Goal: Information Seeking & Learning: Understand process/instructions

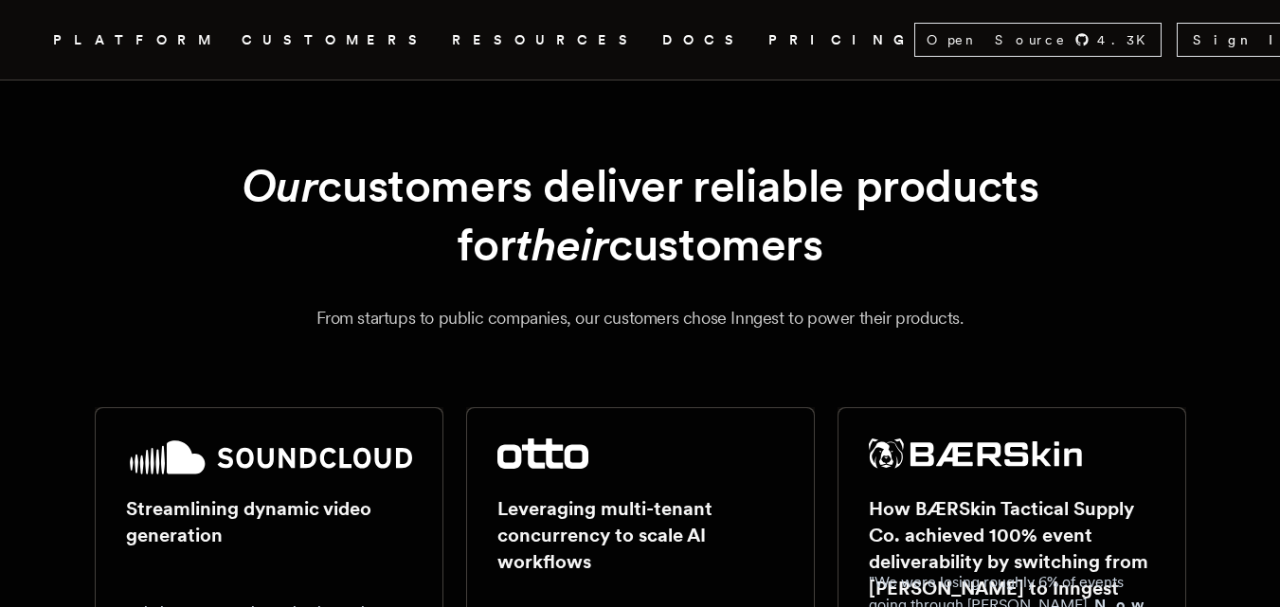
click at [311, 38] on link "CUSTOMERS" at bounding box center [336, 40] width 188 height 24
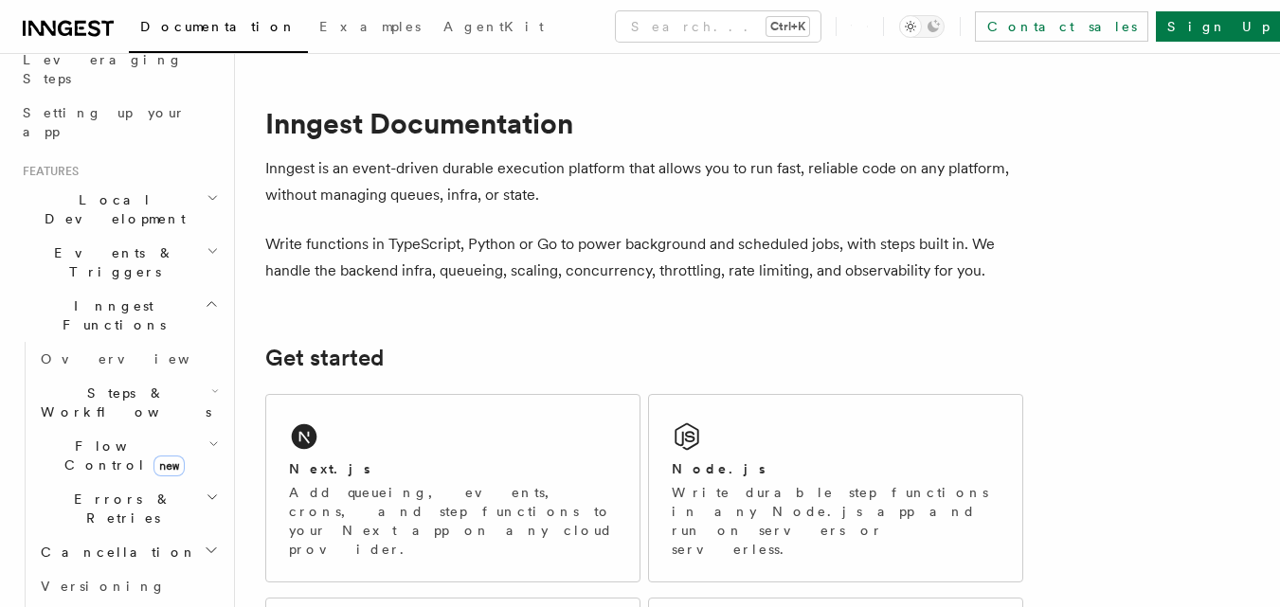
scroll to position [210, 0]
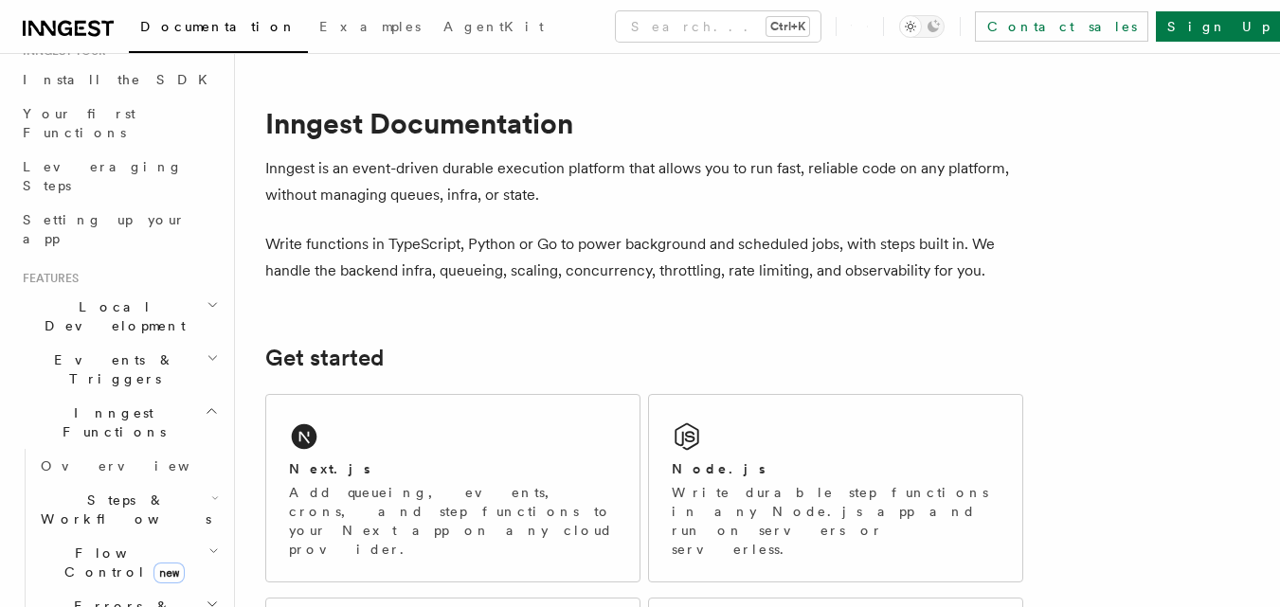
click at [205, 403] on icon "button" at bounding box center [212, 410] width 14 height 15
click at [207, 409] on icon "button" at bounding box center [211, 411] width 9 height 5
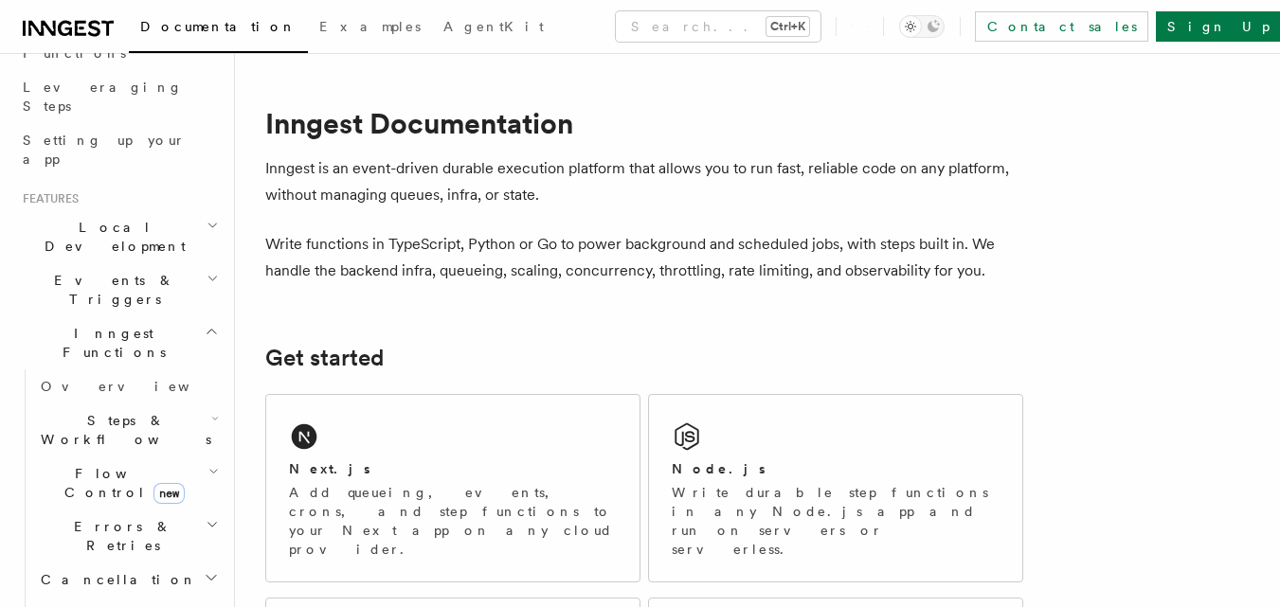
scroll to position [315, 0]
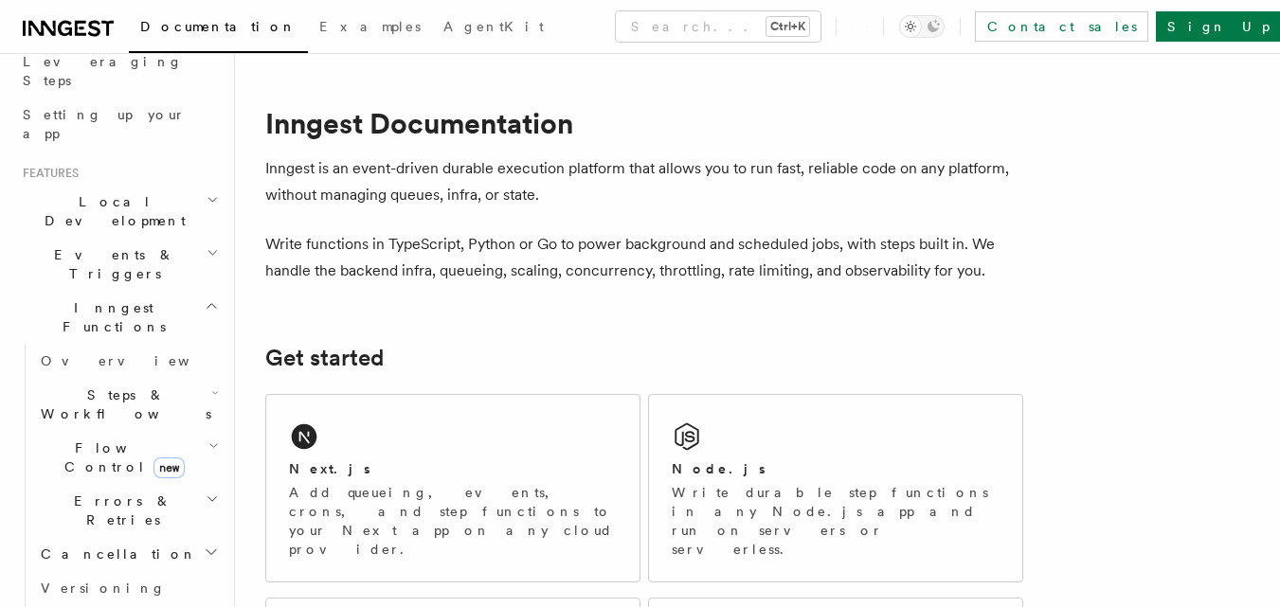
click at [123, 378] on h2 "Steps & Workflows" at bounding box center [127, 404] width 189 height 53
click at [94, 475] on span "Function steps" at bounding box center [132, 482] width 146 height 15
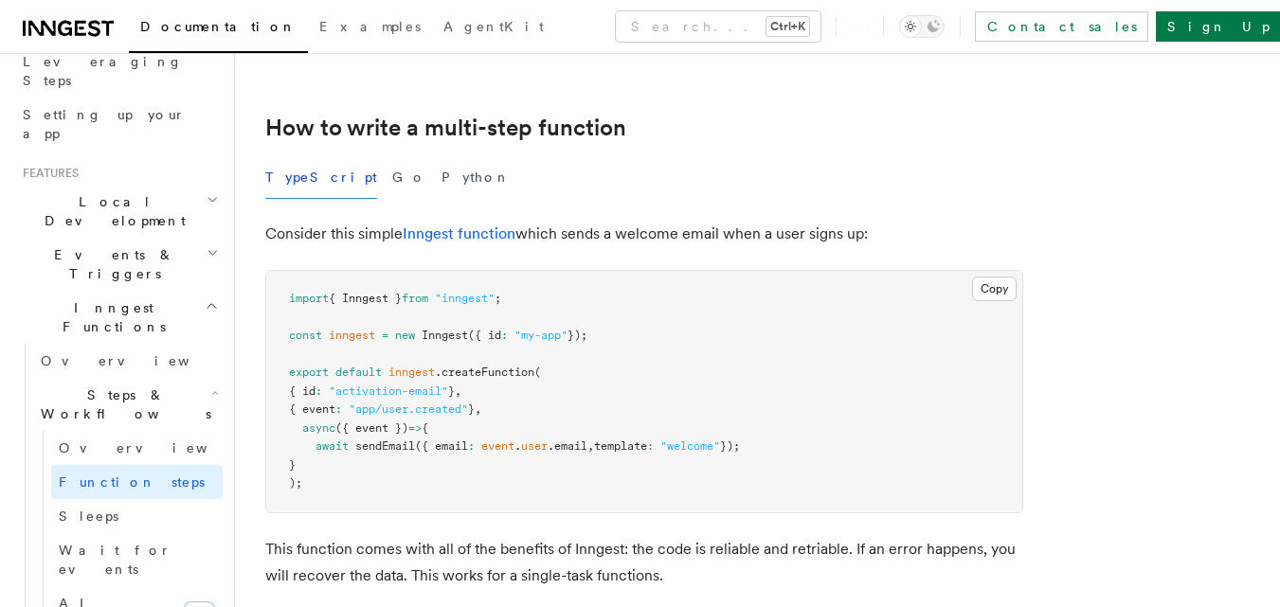
scroll to position [527, 0]
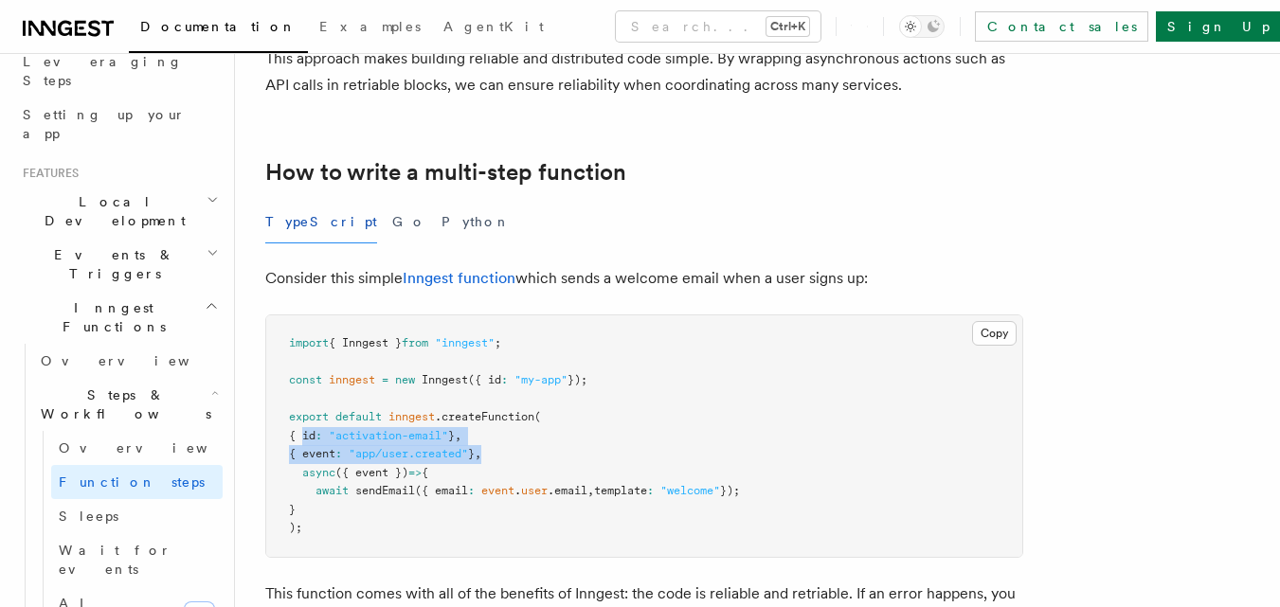
drag, startPoint x: 303, startPoint y: 437, endPoint x: 519, endPoint y: 449, distance: 216.3
click at [519, 449] on pre "import { Inngest } from "inngest" ; const inngest = new Inngest ({ id : "my-app…" at bounding box center [644, 436] width 756 height 242
copy code "{ id : "activation-email" } , { event : "app/user.created" } ,"
